Goal: Task Accomplishment & Management: Manage account settings

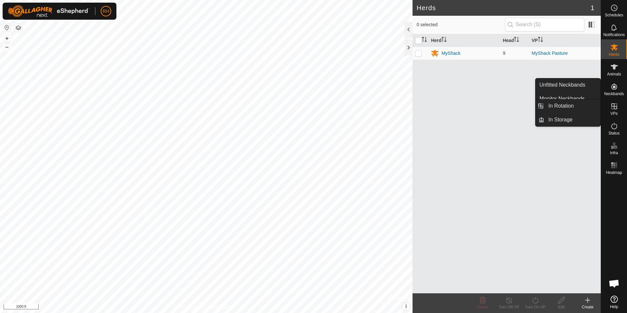
click at [613, 108] on icon at bounding box center [615, 106] width 8 height 8
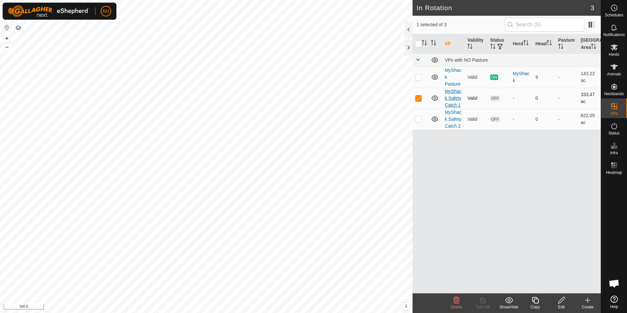
click at [452, 100] on link "MyShack Safety Catch 1" at bounding box center [453, 98] width 17 height 19
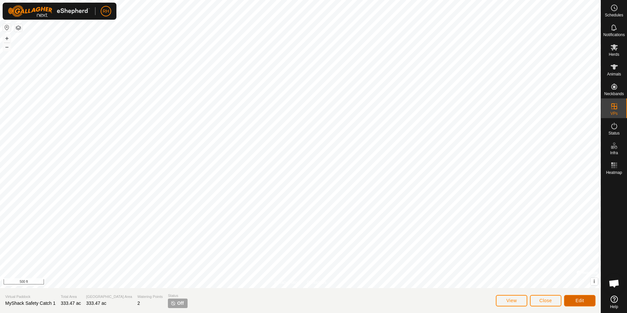
click at [578, 297] on button "Edit" at bounding box center [579, 300] width 31 height 11
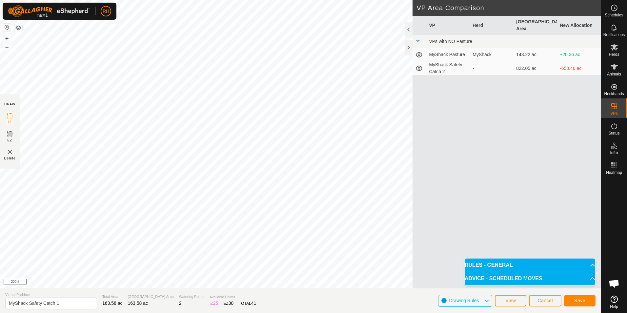
click at [317, 282] on div "Privacy Policy Contact Us Status: OFF Type: Inclusion Zone + – ⇧ i © Mapbox , ©…" at bounding box center [300, 144] width 601 height 288
click at [389, 0] on html "RH Schedules Notifications Herds Animals Neckbands VPs Status Infra Heatmap Hel…" at bounding box center [313, 156] width 627 height 313
click at [575, 299] on span "Save" at bounding box center [579, 300] width 11 height 5
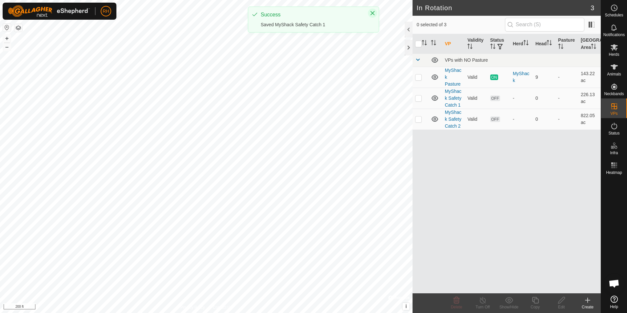
click at [372, 11] on icon "Close" at bounding box center [372, 12] width 5 height 5
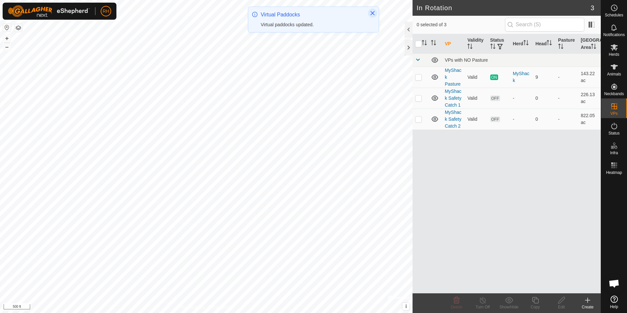
click at [374, 11] on icon "Close" at bounding box center [373, 13] width 4 height 4
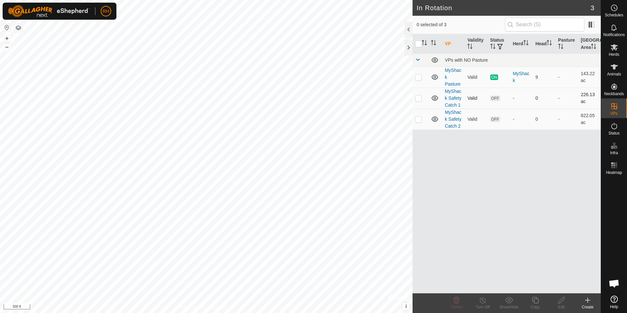
click at [495, 99] on span "OFF" at bounding box center [495, 98] width 10 height 6
click at [495, 75] on span "ON" at bounding box center [494, 77] width 8 height 6
click at [418, 80] on td at bounding box center [421, 77] width 16 height 21
checkbox input "false"
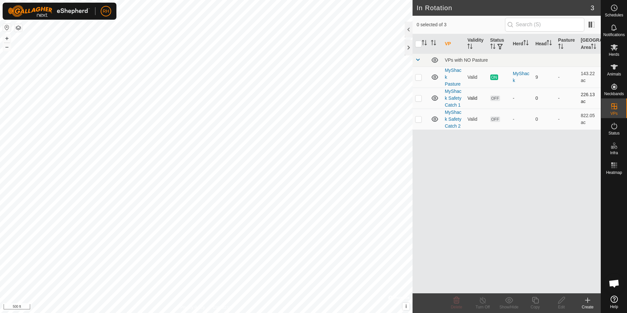
click at [417, 95] on p-checkbox at bounding box center [418, 97] width 7 height 5
checkbox input "true"
click at [415, 80] on p-checkbox at bounding box center [418, 76] width 7 height 5
checkbox input "true"
click at [417, 98] on p-checkbox at bounding box center [418, 97] width 7 height 5
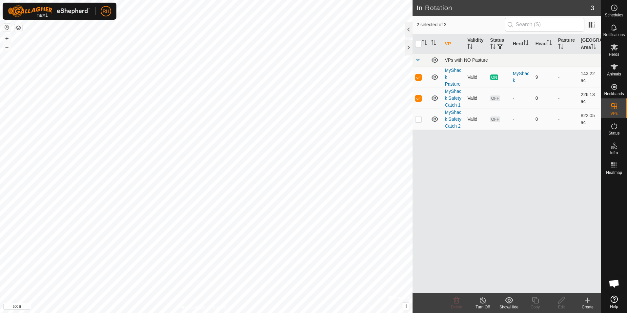
checkbox input "false"
click at [486, 300] on icon at bounding box center [483, 300] width 6 height 7
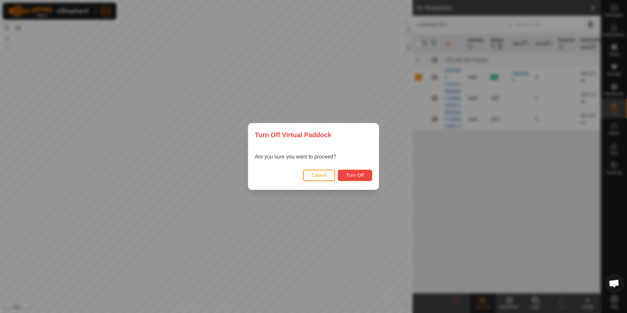
click at [359, 176] on span "Turn Off" at bounding box center [355, 175] width 18 height 5
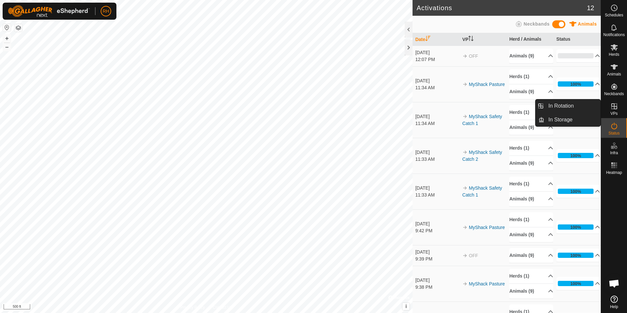
click at [615, 108] on icon at bounding box center [615, 106] width 8 height 8
click at [614, 107] on icon at bounding box center [615, 106] width 6 height 6
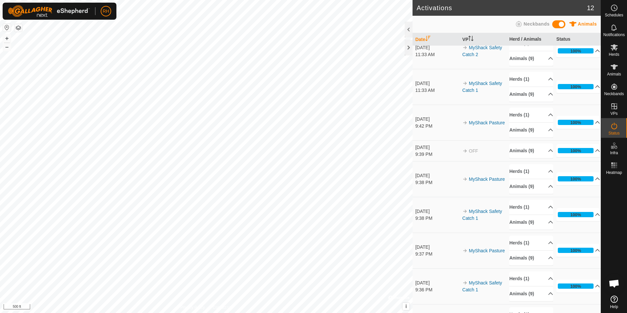
scroll to position [131, 0]
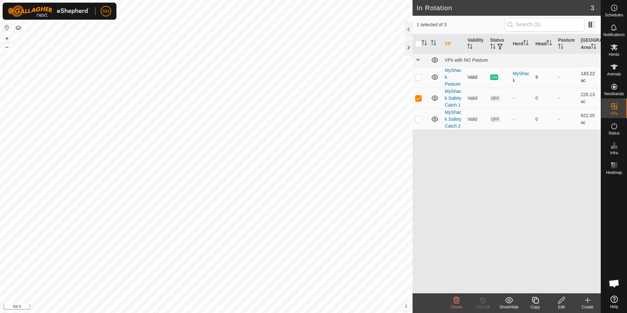
click at [419, 74] on p-tablecheckbox at bounding box center [418, 76] width 7 height 5
checkbox input "true"
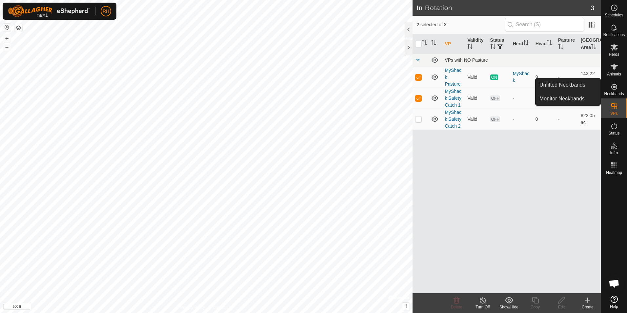
click at [613, 92] on span "Neckbands" at bounding box center [614, 94] width 20 height 4
click at [618, 87] on icon at bounding box center [615, 87] width 8 height 8
click at [613, 90] on icon at bounding box center [615, 87] width 8 height 8
click at [420, 101] on td at bounding box center [421, 98] width 16 height 21
checkbox input "false"
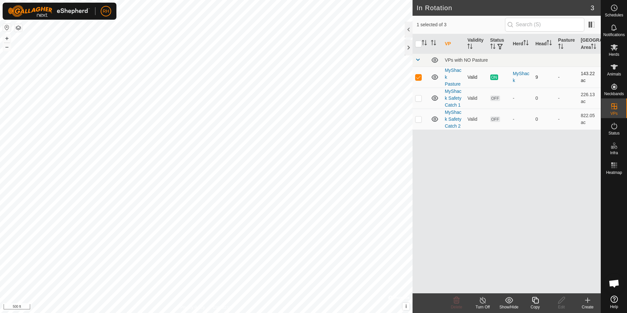
click at [418, 80] on p-checkbox at bounding box center [418, 76] width 7 height 5
checkbox input "false"
click at [611, 133] on span "Status" at bounding box center [614, 133] width 11 height 4
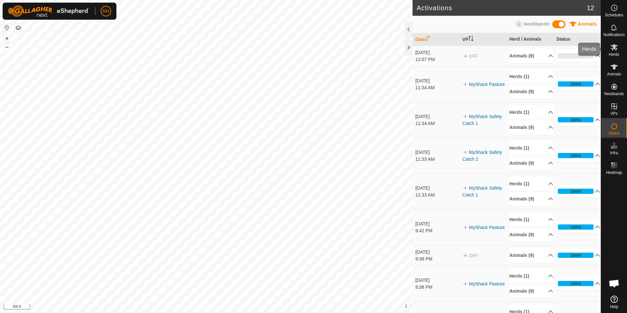
click at [613, 50] on icon at bounding box center [614, 47] width 7 height 6
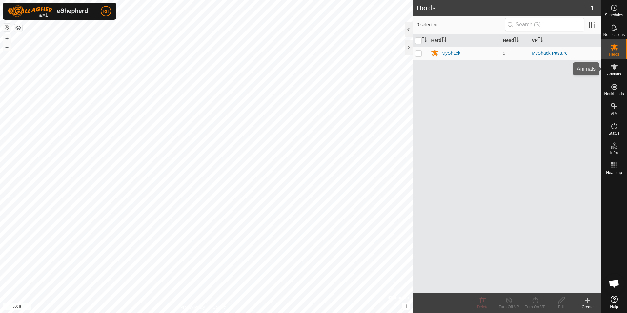
click at [614, 62] on es-animals-svg-icon at bounding box center [615, 67] width 12 height 10
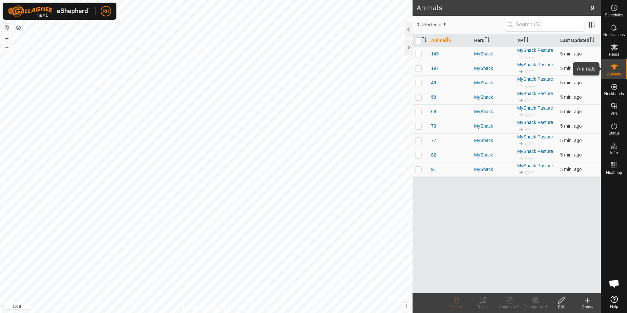
click at [610, 77] on div "Animals" at bounding box center [614, 69] width 26 height 20
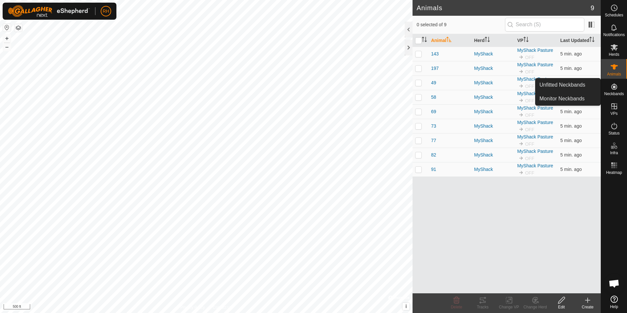
click at [612, 84] on icon at bounding box center [615, 87] width 8 height 8
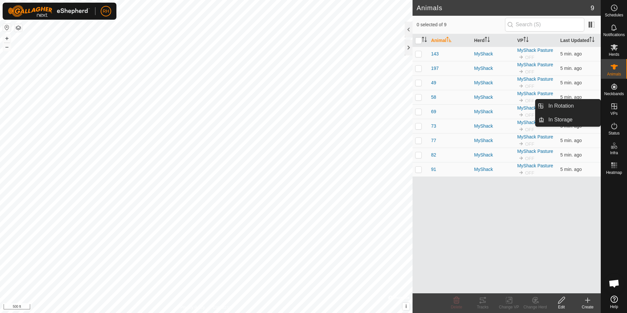
click at [611, 107] on icon at bounding box center [615, 106] width 8 height 8
click at [612, 107] on icon at bounding box center [615, 106] width 8 height 8
click at [616, 106] on icon at bounding box center [615, 106] width 8 height 8
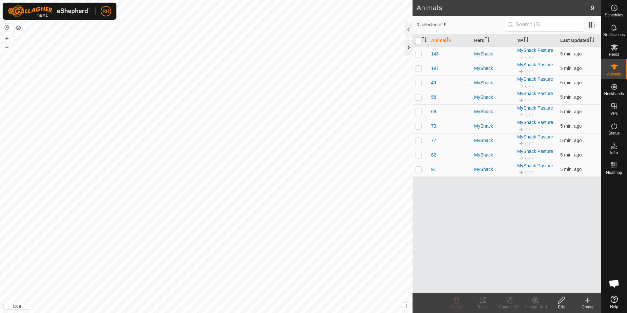
click at [407, 49] on div at bounding box center [409, 48] width 8 height 16
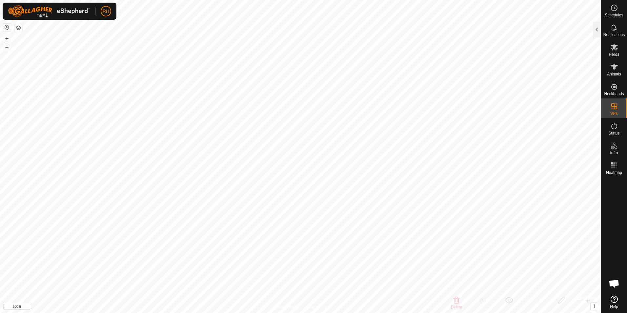
checkbox input "true"
checkbox input "false"
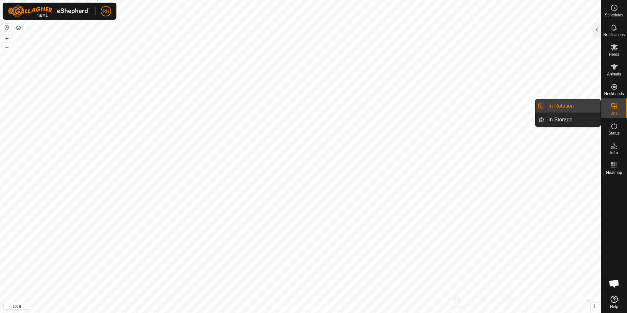
click at [610, 110] on es-virtualpaddocks-svg-icon at bounding box center [615, 106] width 12 height 10
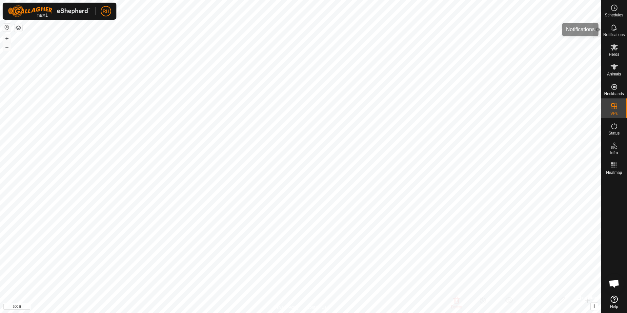
click at [600, 27] on div at bounding box center [597, 30] width 8 height 16
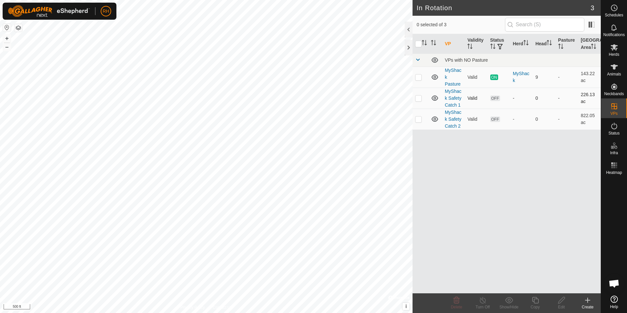
click at [421, 98] on p-checkbox at bounding box center [418, 97] width 7 height 5
click at [419, 99] on p-checkbox at bounding box center [418, 97] width 7 height 5
checkbox input "false"
click at [418, 77] on p-checkbox at bounding box center [418, 76] width 7 height 5
checkbox input "true"
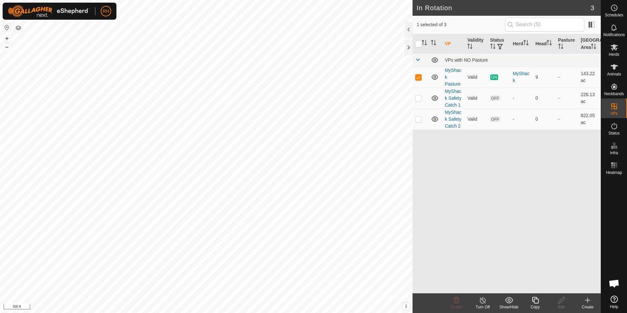
click at [484, 301] on icon at bounding box center [483, 300] width 8 height 8
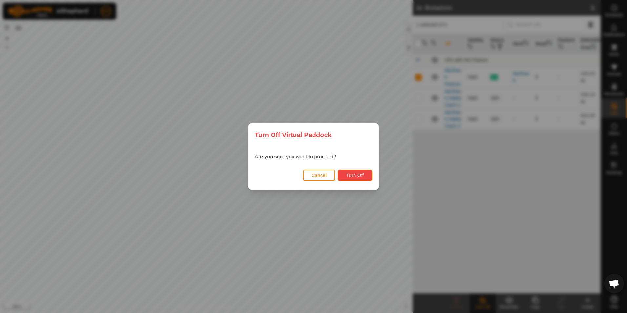
click at [351, 174] on span "Turn Off" at bounding box center [355, 175] width 18 height 5
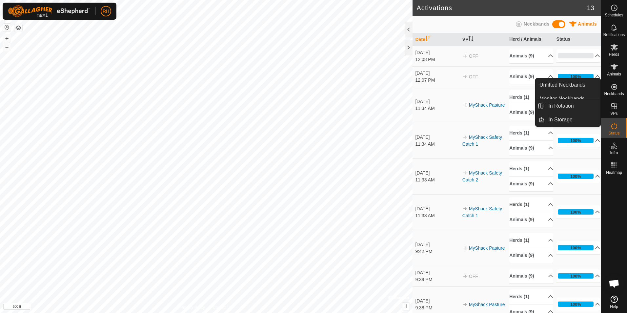
click at [616, 108] on icon at bounding box center [615, 106] width 8 height 8
click at [616, 87] on icon at bounding box center [615, 87] width 8 height 8
click at [617, 108] on icon at bounding box center [615, 106] width 6 height 6
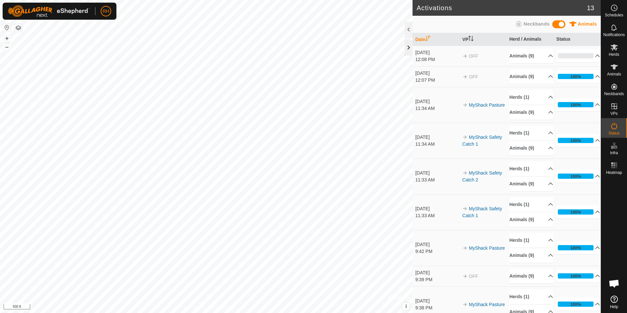
click at [408, 47] on div at bounding box center [409, 48] width 8 height 16
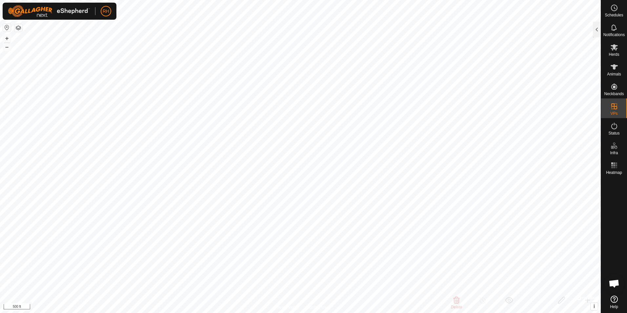
checkbox input "true"
checkbox input "false"
checkbox input "true"
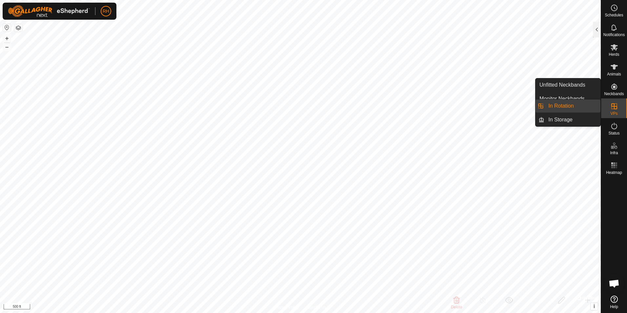
click at [572, 106] on link "In Rotation" at bounding box center [573, 105] width 56 height 13
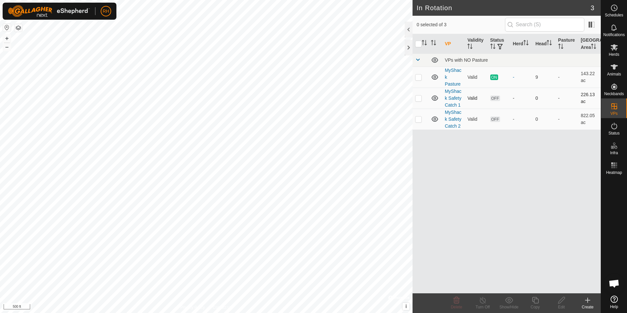
click at [434, 97] on icon at bounding box center [435, 97] width 7 height 5
click at [434, 97] on icon at bounding box center [435, 98] width 8 height 8
click at [432, 121] on icon at bounding box center [435, 119] width 8 height 8
click at [416, 100] on p-checkbox at bounding box center [418, 97] width 7 height 5
click at [418, 99] on p-checkbox at bounding box center [418, 97] width 7 height 5
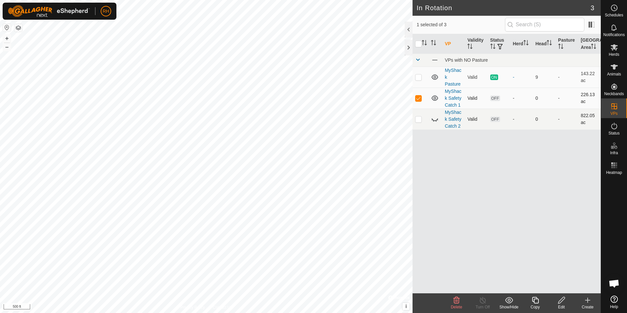
checkbox input "false"
click at [613, 49] on icon at bounding box center [615, 47] width 8 height 8
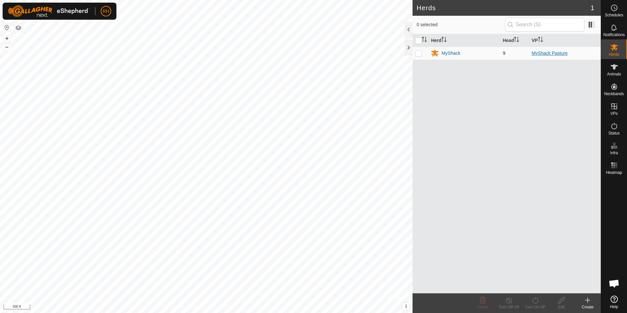
click at [544, 52] on link "MyShack Pasture" at bounding box center [550, 53] width 36 height 5
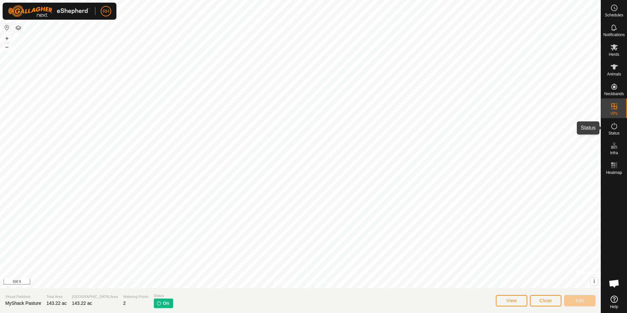
click at [622, 125] on div "Status" at bounding box center [614, 128] width 26 height 20
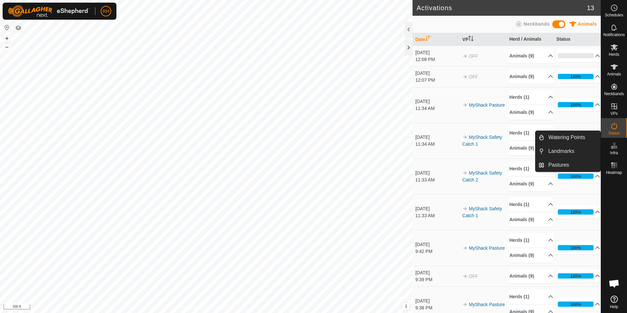
click at [617, 149] on icon at bounding box center [615, 146] width 8 height 8
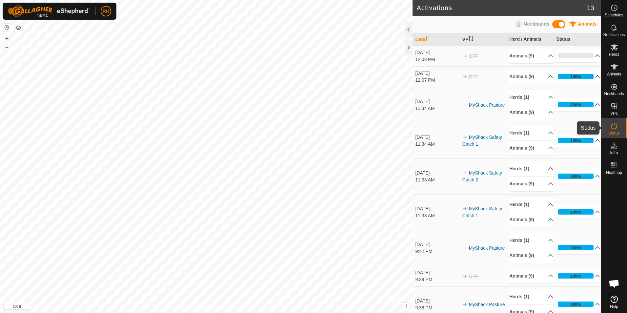
click at [614, 131] on es-activation-svg-icon at bounding box center [615, 126] width 12 height 10
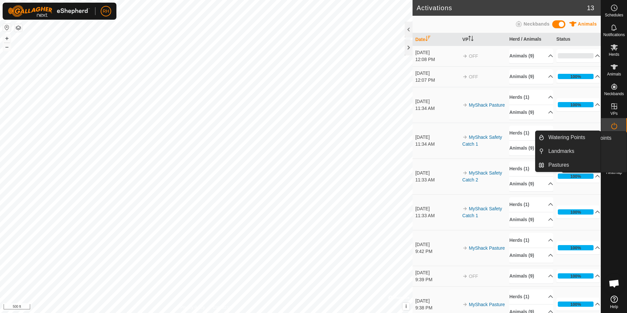
drag, startPoint x: 613, startPoint y: 139, endPoint x: 613, endPoint y: 147, distance: 7.6
click at [613, 147] on icon at bounding box center [615, 146] width 8 height 8
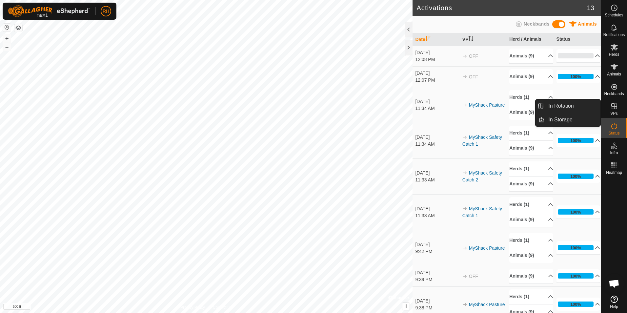
click at [618, 105] on icon at bounding box center [615, 106] width 8 height 8
click at [614, 110] on icon at bounding box center [615, 106] width 8 height 8
click at [619, 87] on es-neckbands-svg-icon at bounding box center [615, 86] width 12 height 10
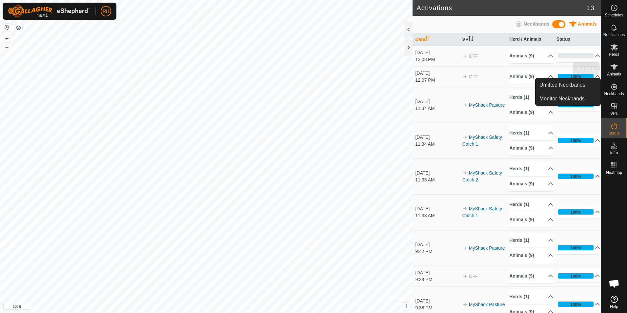
click at [613, 75] on span "Animals" at bounding box center [614, 74] width 14 height 4
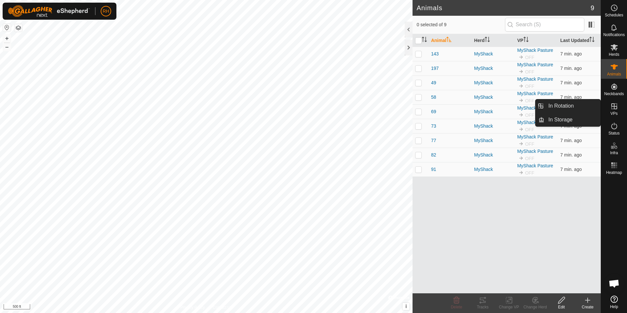
click at [615, 110] on icon at bounding box center [615, 106] width 8 height 8
click at [617, 106] on icon at bounding box center [615, 106] width 6 height 6
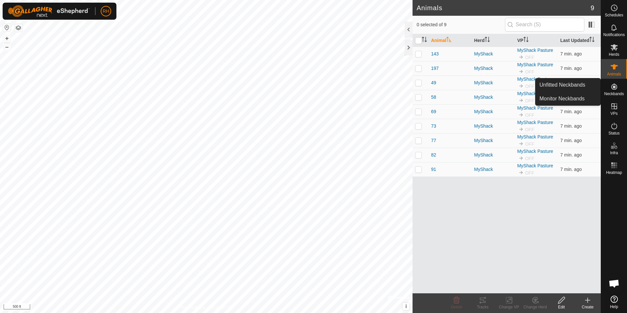
click at [612, 84] on icon at bounding box center [615, 87] width 8 height 8
click at [612, 87] on icon at bounding box center [615, 87] width 6 height 6
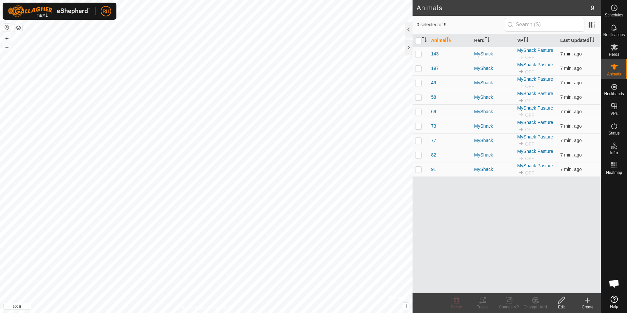
click at [504, 55] on div "MyShack" at bounding box center [493, 54] width 38 height 7
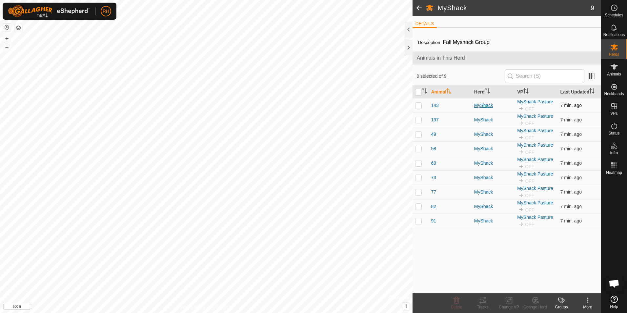
click at [488, 107] on div "MyShack" at bounding box center [493, 105] width 38 height 7
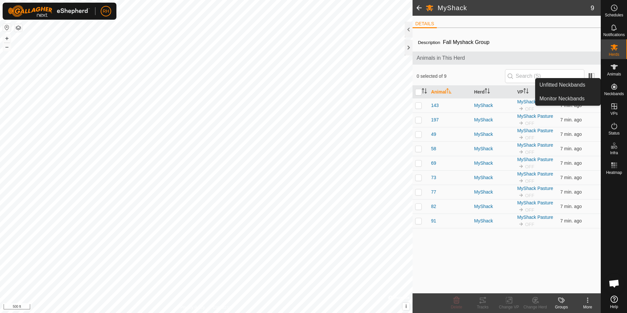
click at [608, 87] on div "Neckbands" at bounding box center [614, 89] width 26 height 20
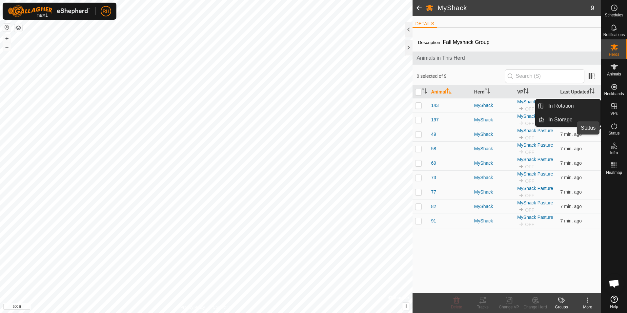
click at [610, 122] on es-activation-svg-icon at bounding box center [615, 126] width 12 height 10
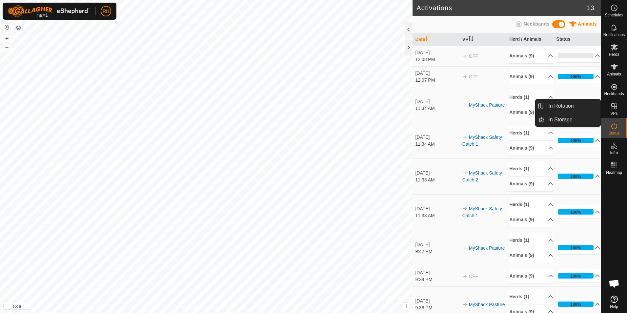
click at [614, 109] on icon at bounding box center [615, 106] width 6 height 6
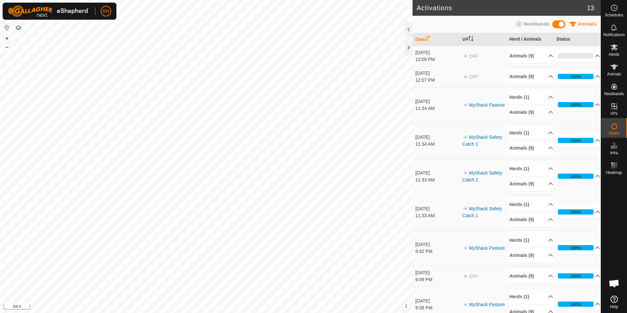
click at [467, 77] on td "OFF" at bounding box center [483, 76] width 47 height 21
click at [615, 50] on icon at bounding box center [615, 47] width 8 height 8
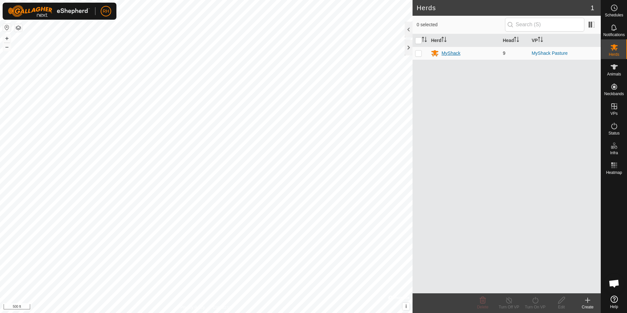
click at [450, 55] on div "MyShack" at bounding box center [451, 53] width 19 height 7
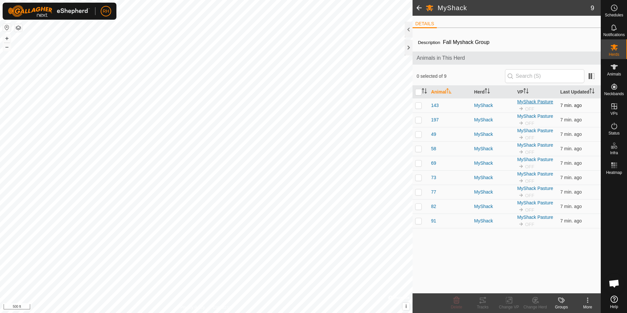
click at [533, 103] on link "MyShack Pasture" at bounding box center [535, 101] width 36 height 5
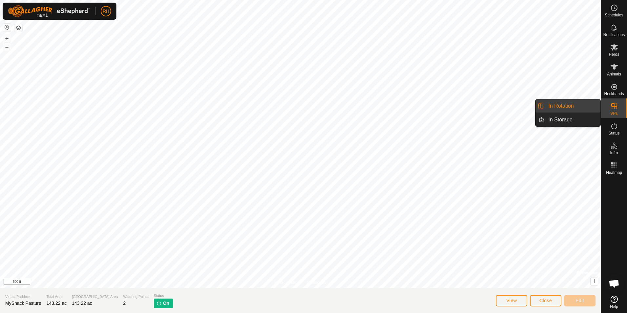
click at [623, 103] on div "VPs" at bounding box center [614, 108] width 26 height 20
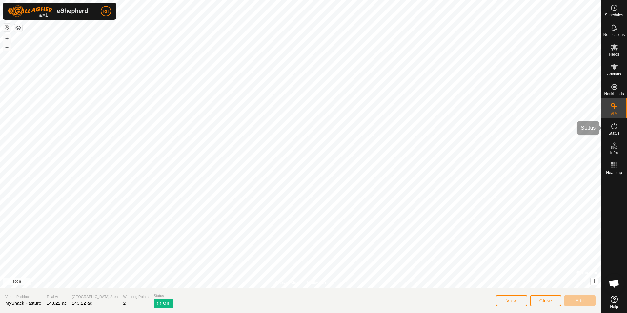
click at [611, 123] on icon at bounding box center [615, 126] width 8 height 8
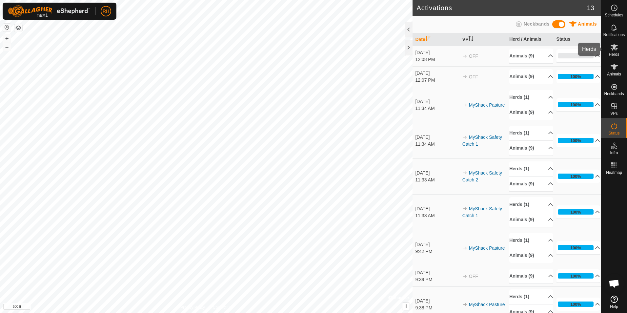
click at [612, 52] on span "Herds" at bounding box center [614, 54] width 10 height 4
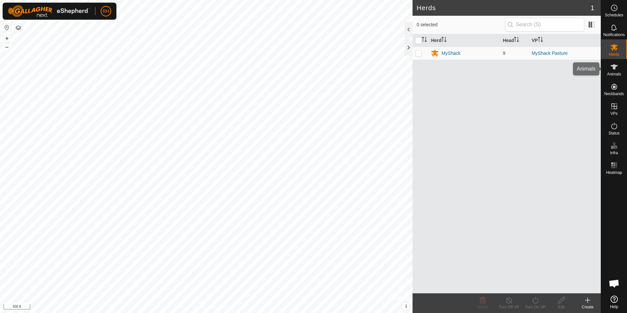
click at [615, 68] on icon at bounding box center [614, 66] width 7 height 5
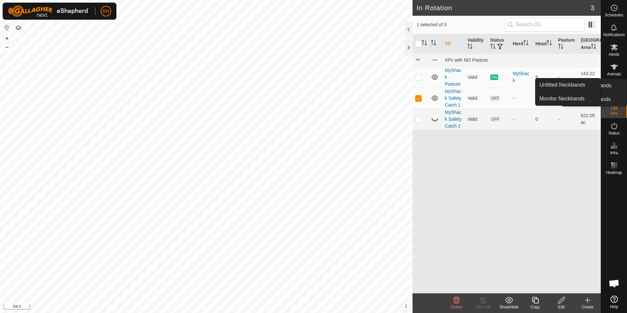
drag, startPoint x: 614, startPoint y: 79, endPoint x: 616, endPoint y: 87, distance: 8.5
click at [615, 85] on icon at bounding box center [615, 87] width 8 height 8
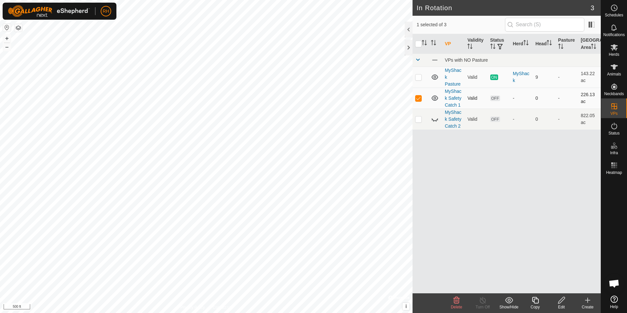
click at [418, 99] on p-checkbox at bounding box center [418, 97] width 7 height 5
checkbox input "false"
click at [419, 74] on p-tablecheckbox at bounding box center [418, 76] width 7 height 5
checkbox input "false"
checkbox input "true"
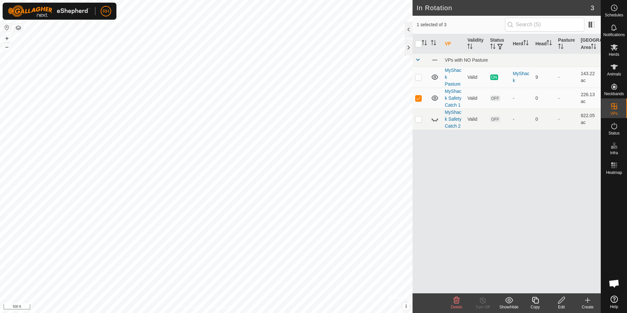
checkbox input "true"
checkbox input "false"
checkbox input "true"
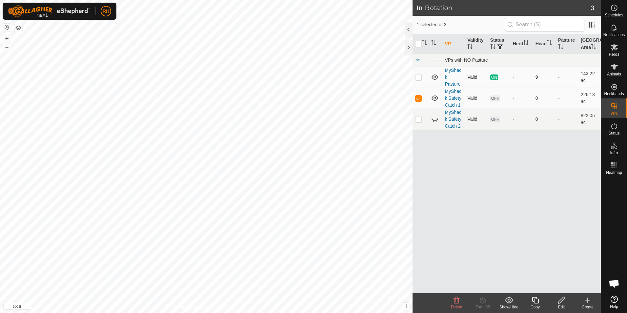
checkbox input "false"
